Goal: Task Accomplishment & Management: Use online tool/utility

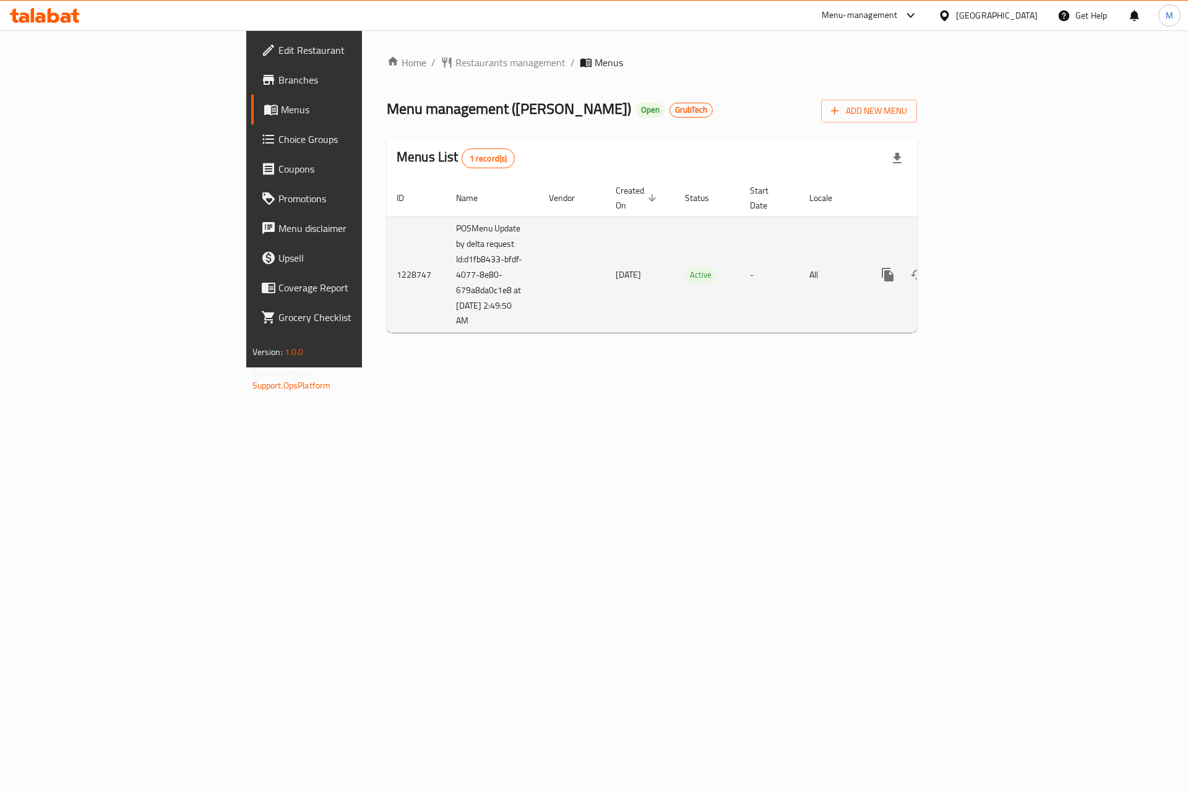
click at [992, 273] on link "enhanced table" at bounding box center [977, 275] width 30 height 30
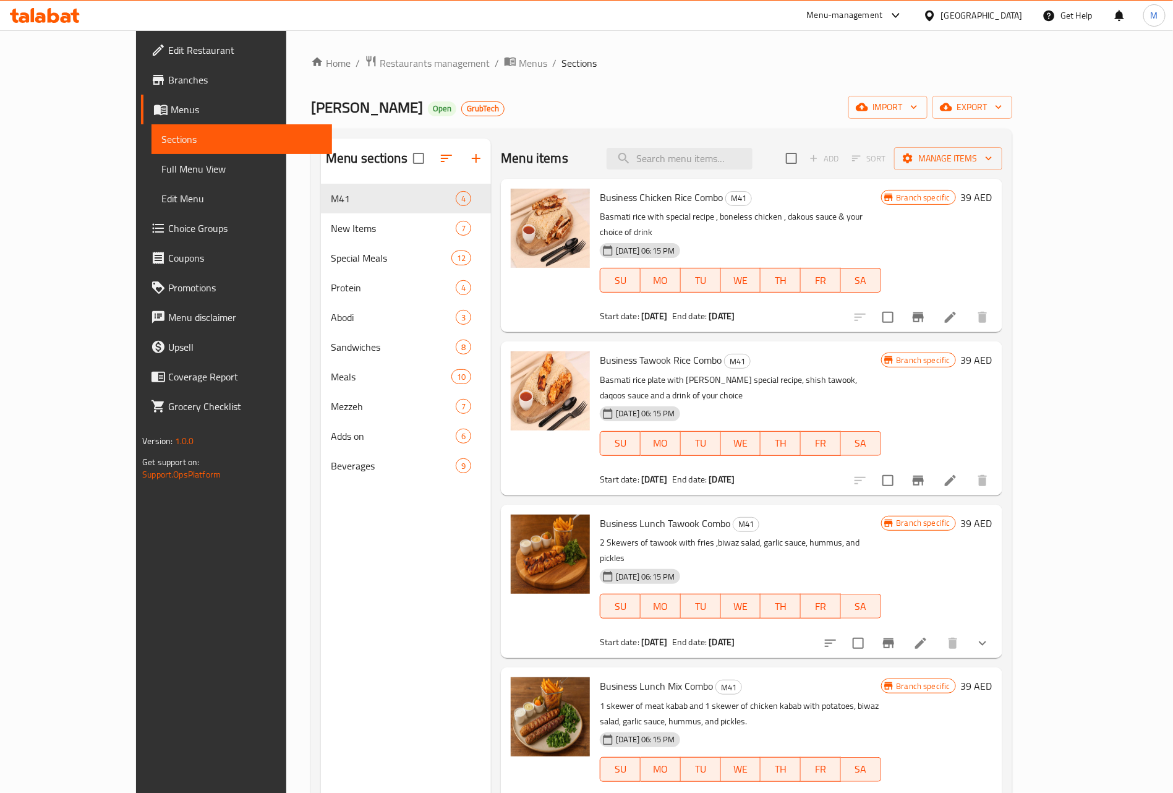
click at [718, 171] on div "Menu items Add Sort Manage items" at bounding box center [751, 159] width 501 height 40
click at [724, 164] on input "search" at bounding box center [680, 159] width 146 height 22
paste input "Mix Grill Meal"
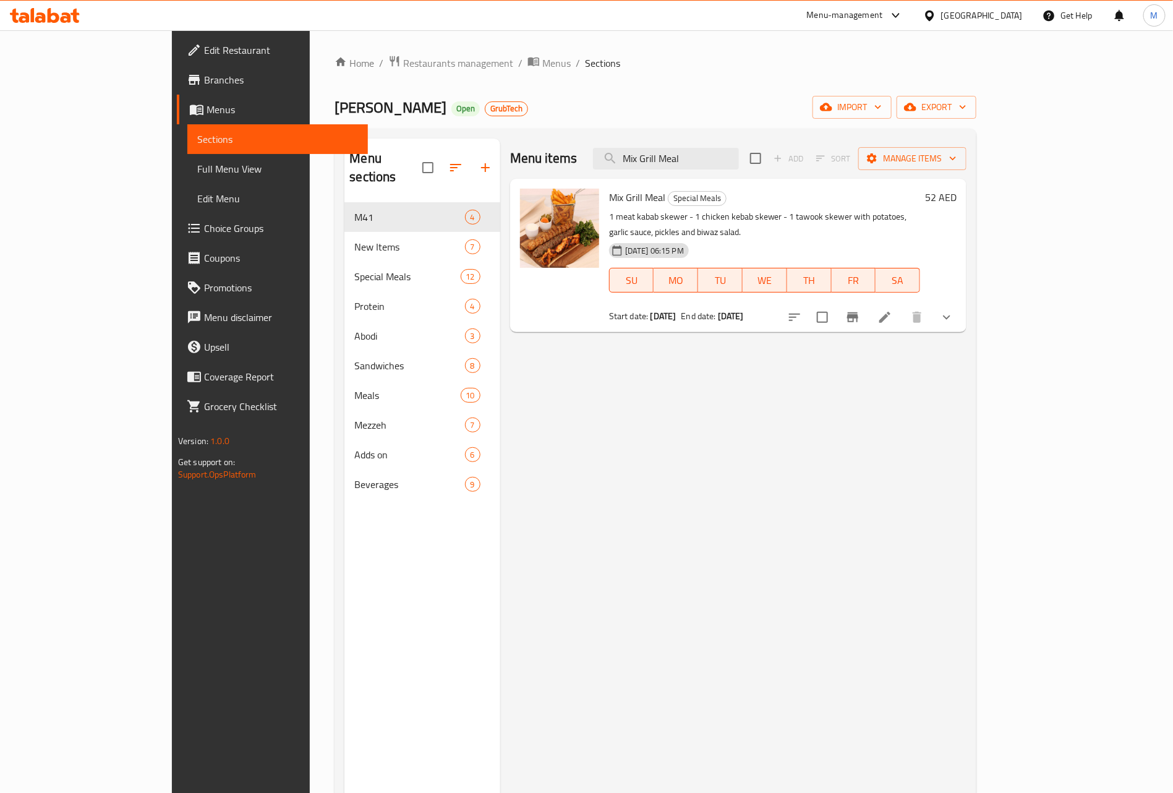
type input "Mix Grill Meal"
click at [962, 310] on button "show more" at bounding box center [947, 317] width 30 height 30
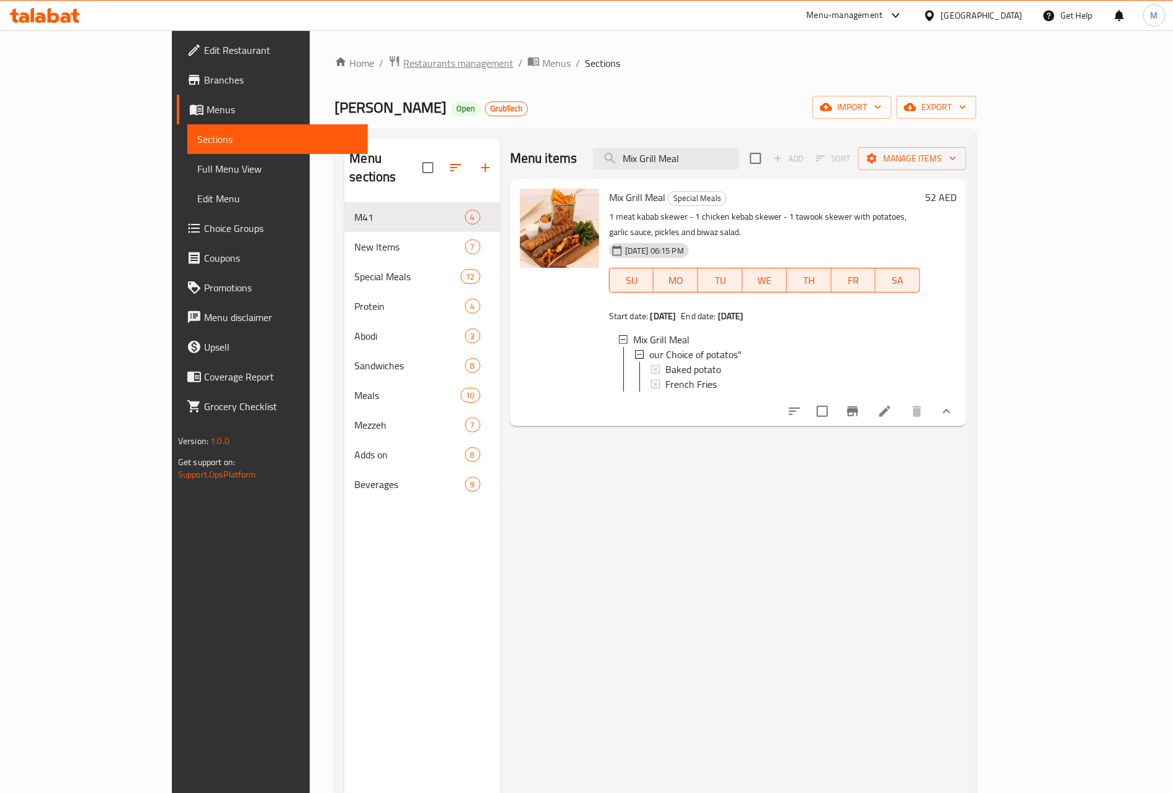
click at [403, 65] on span "Restaurants management" at bounding box center [458, 63] width 110 height 15
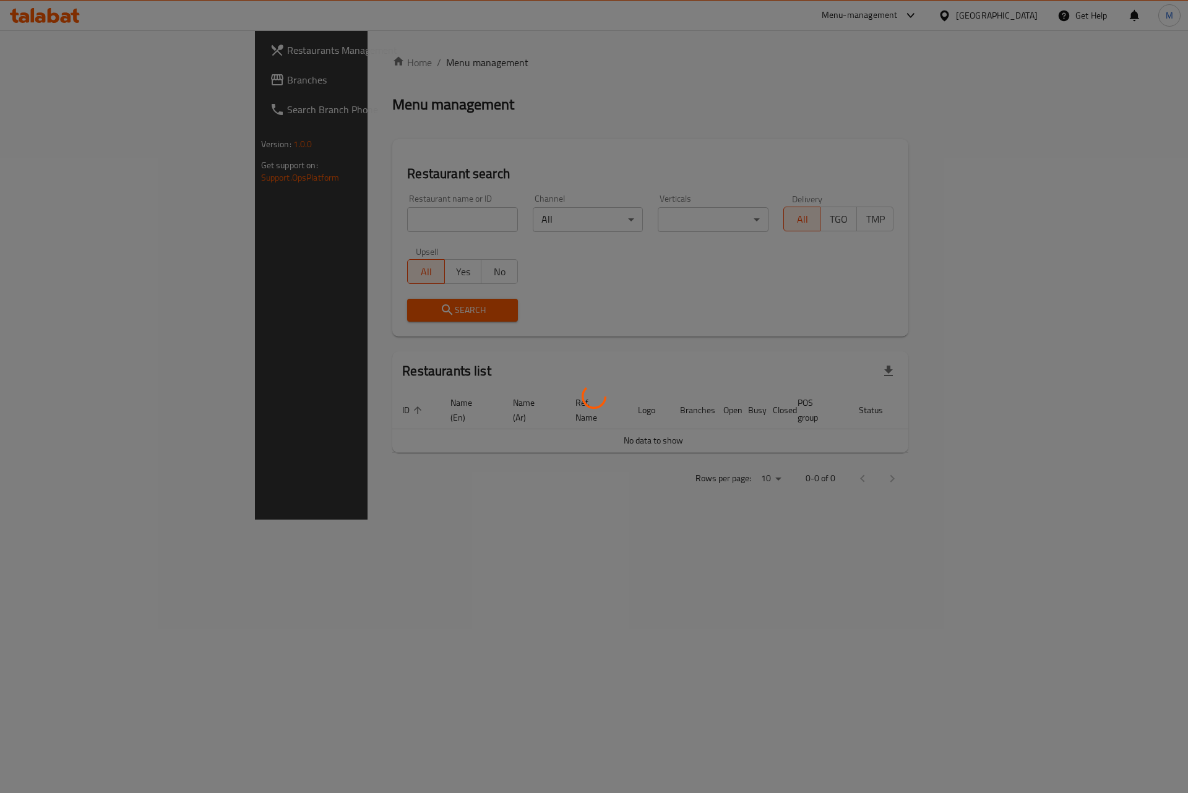
click at [75, 75] on div at bounding box center [594, 396] width 1188 height 793
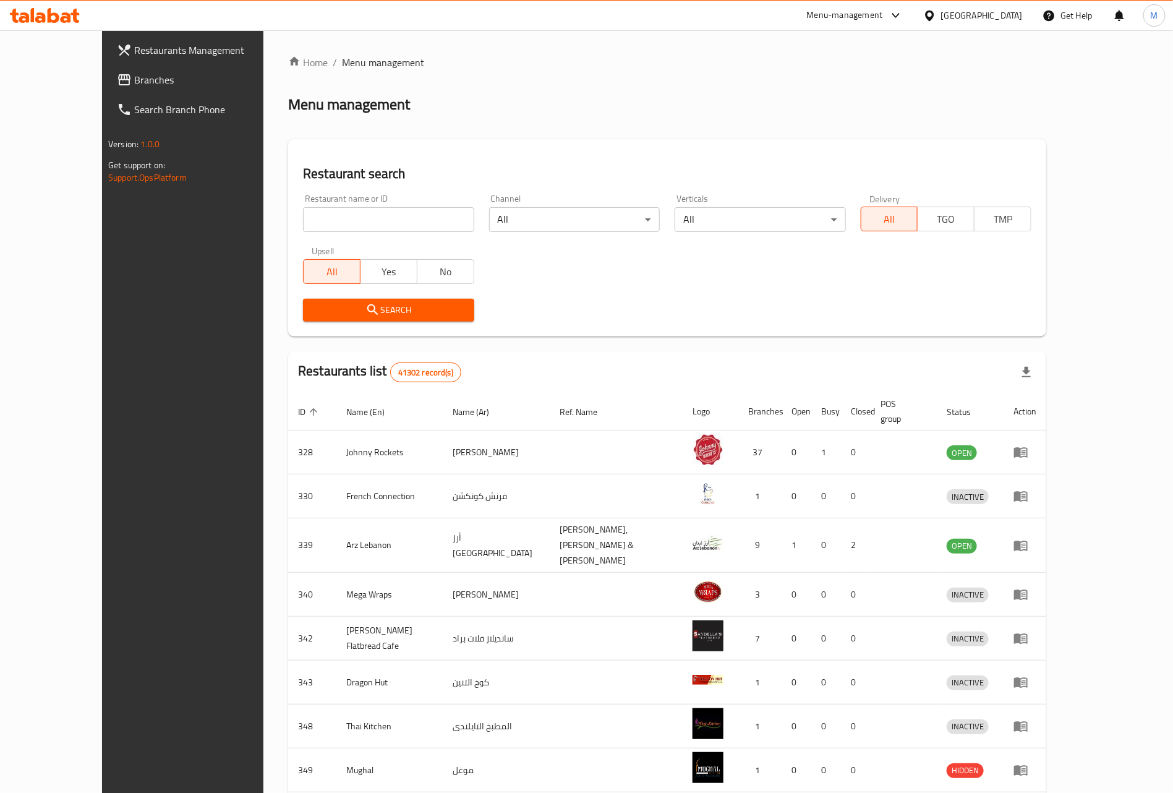
click at [134, 82] on span "Branches" at bounding box center [211, 79] width 154 height 15
